Goal: Transaction & Acquisition: Purchase product/service

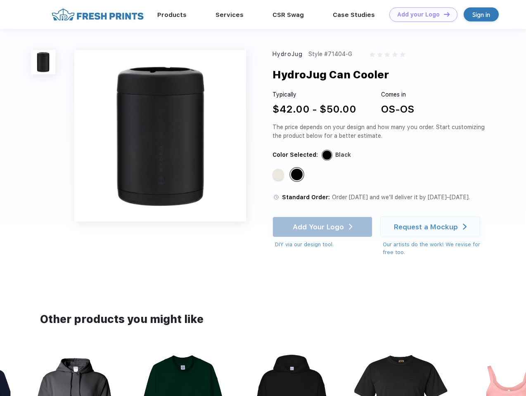
click at [420, 14] on link "Add your Logo Design Tool" at bounding box center [423, 14] width 68 height 14
click at [0, 0] on div "Design Tool" at bounding box center [0, 0] width 0 height 0
click at [443, 14] on link "Add your Logo Design Tool" at bounding box center [423, 14] width 68 height 14
click at [43, 62] on img at bounding box center [43, 62] width 24 height 24
click at [279, 175] on div "Standard Color" at bounding box center [278, 175] width 12 height 12
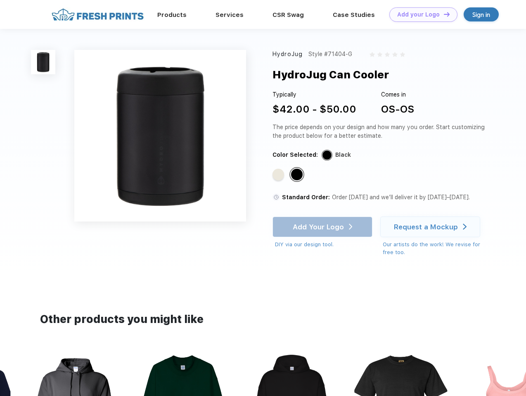
click at [297, 175] on div "Standard Color" at bounding box center [297, 175] width 12 height 12
click at [323, 227] on div "Add Your Logo DIY via our design tool. Ah shoot! This product isn't up in our d…" at bounding box center [322, 233] width 100 height 32
click at [431, 227] on div "Request a Mockup" at bounding box center [426, 227] width 64 height 8
